Goal: Task Accomplishment & Management: Manage account settings

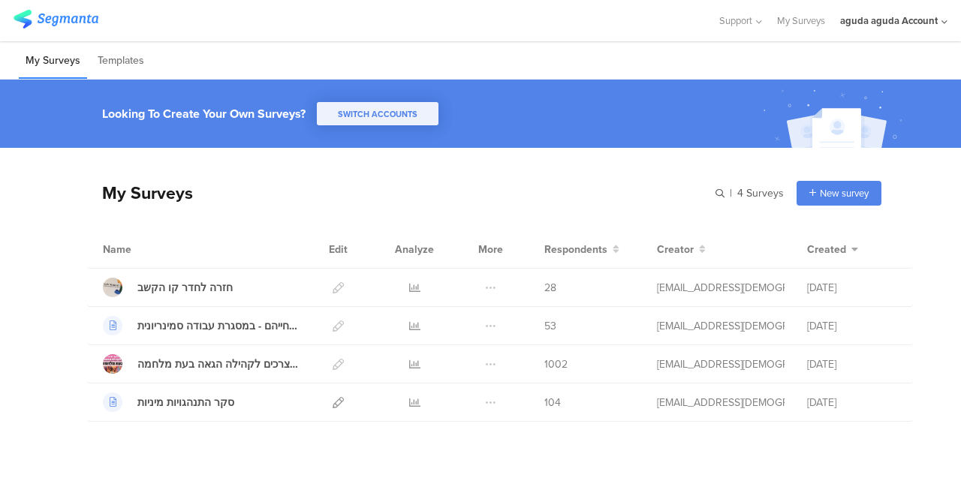
click at [893, 22] on div "aguda aguda Account" at bounding box center [889, 21] width 98 height 14
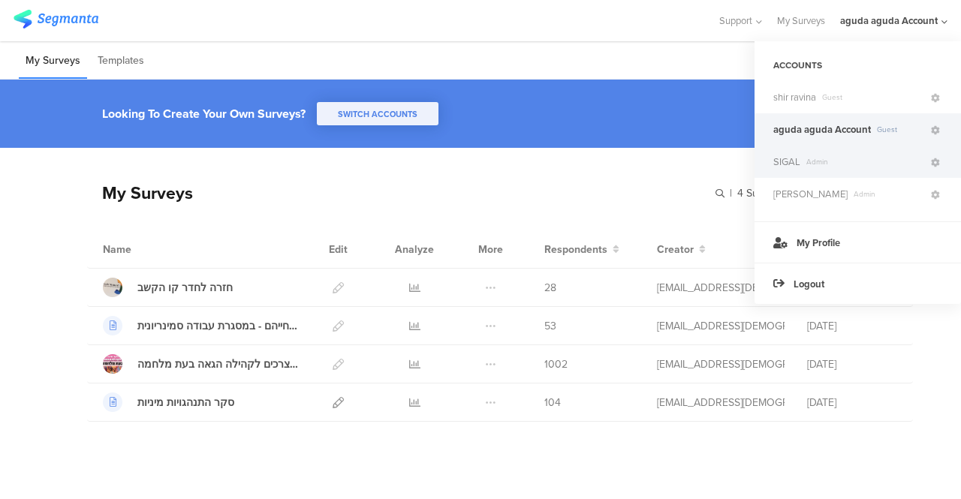
click at [791, 167] on span "SIGAL" at bounding box center [786, 162] width 27 height 14
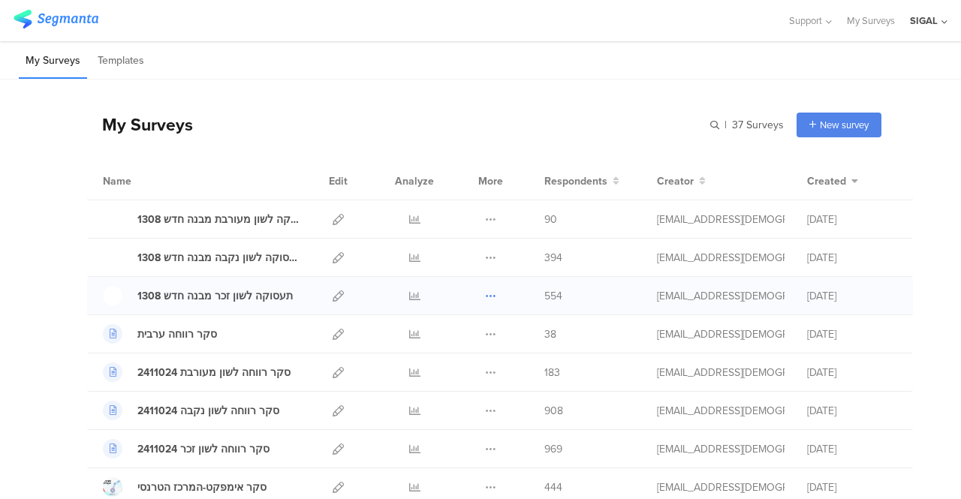
click at [485, 297] on icon at bounding box center [490, 296] width 11 height 11
click at [444, 361] on link "Export" at bounding box center [461, 361] width 83 height 27
click at [485, 254] on icon at bounding box center [490, 257] width 11 height 11
click at [452, 321] on link "Export" at bounding box center [461, 322] width 83 height 27
click at [485, 217] on icon at bounding box center [490, 219] width 11 height 11
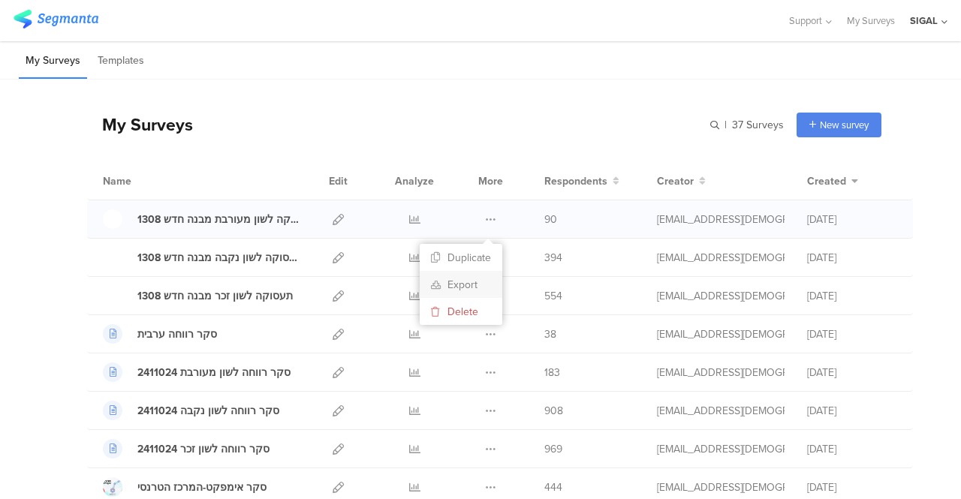
click at [453, 285] on link "Export" at bounding box center [461, 284] width 83 height 27
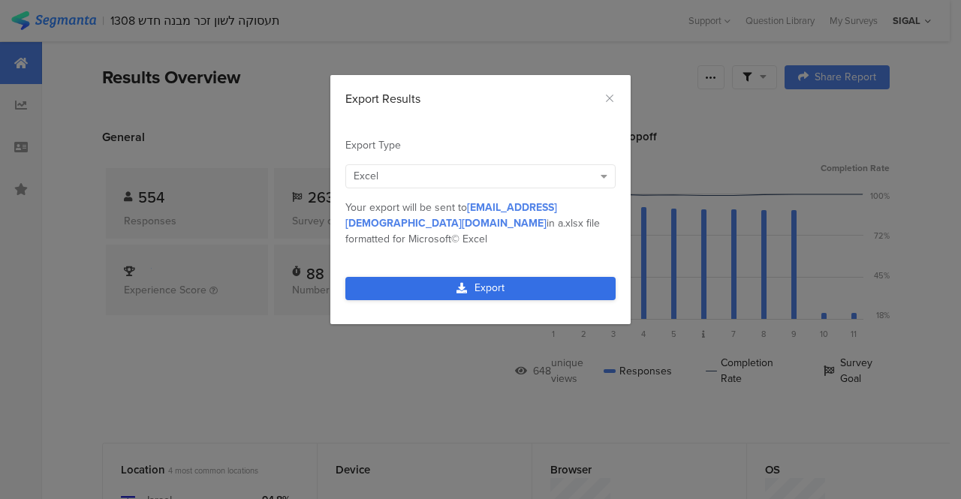
click at [496, 277] on link "Export" at bounding box center [480, 288] width 270 height 23
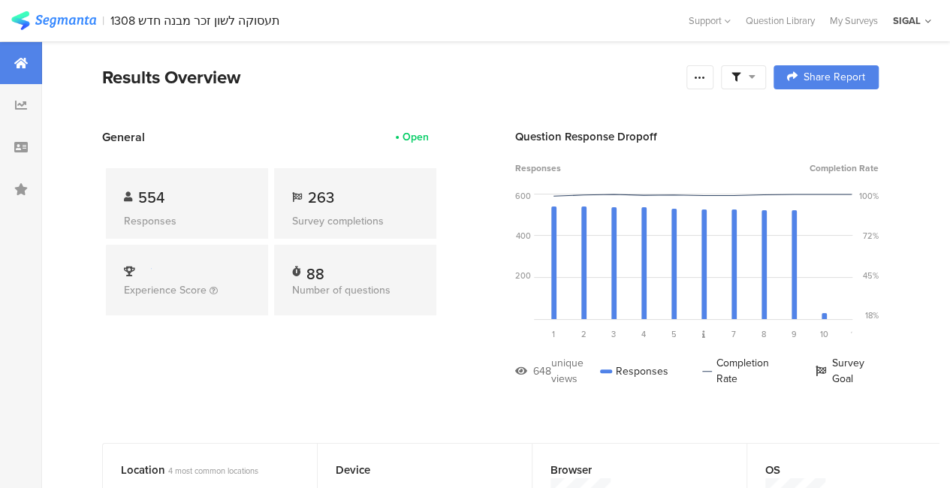
click at [362, 469] on div "Device" at bounding box center [412, 470] width 153 height 17
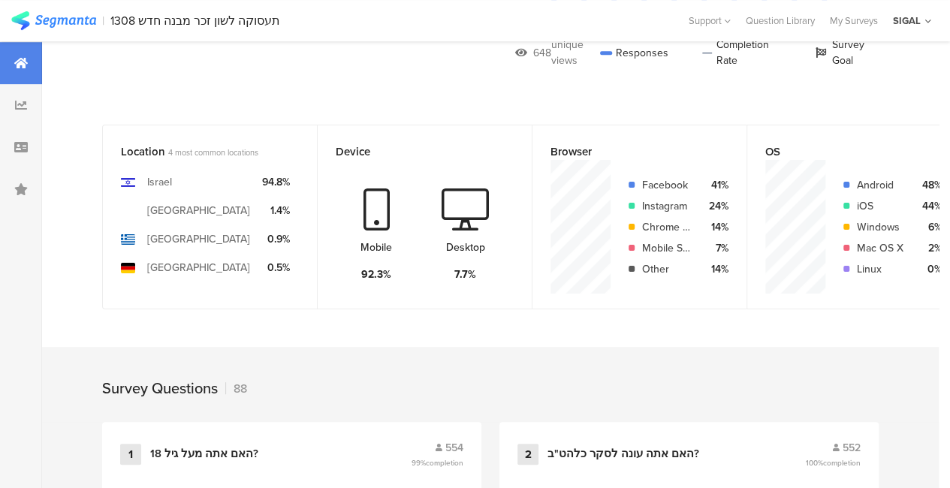
scroll to position [143, 0]
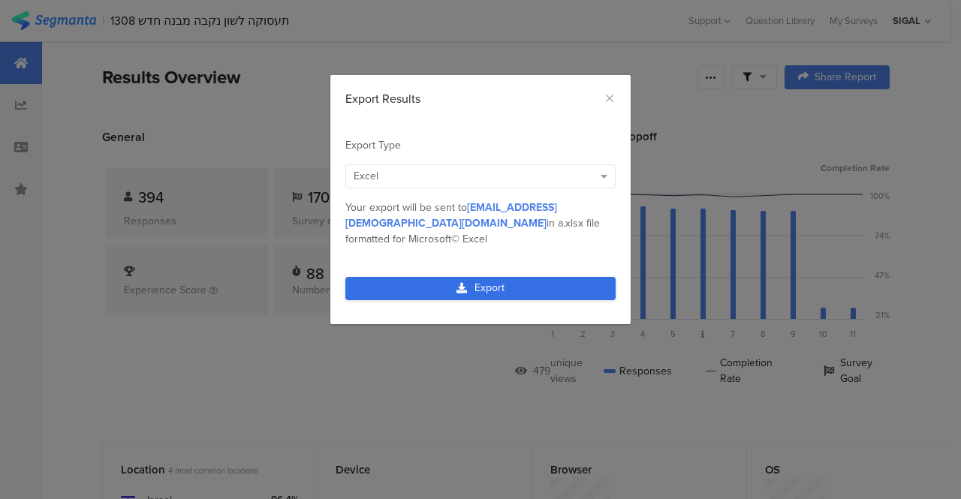
click at [498, 277] on link "Export" at bounding box center [480, 288] width 270 height 23
click at [390, 277] on link "Export" at bounding box center [480, 288] width 270 height 23
